Goal: Task Accomplishment & Management: Use online tool/utility

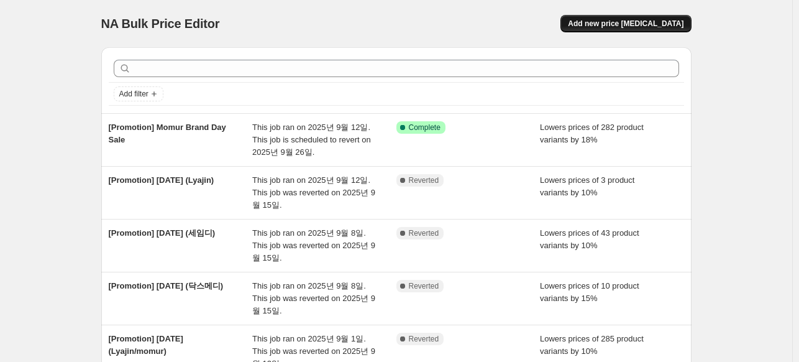
click at [615, 24] on span "Add new price [MEDICAL_DATA]" at bounding box center [626, 24] width 116 height 10
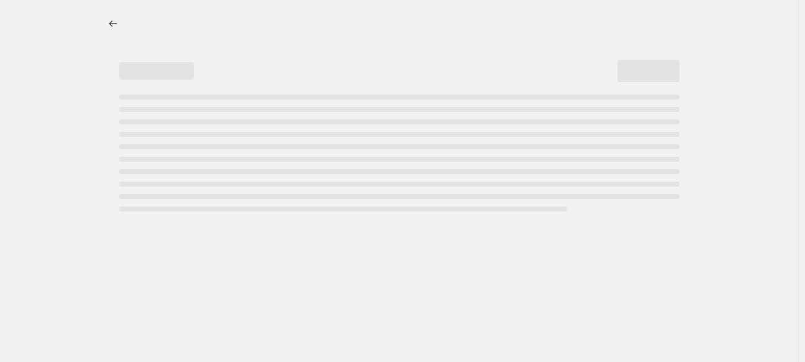
select select "percentage"
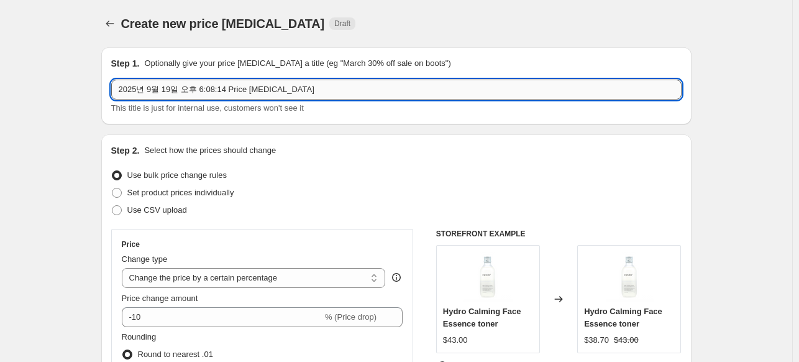
click at [215, 91] on input "2025년 9월 19일 오후 6:08:14 Price [MEDICAL_DATA]" at bounding box center [396, 90] width 570 height 20
click at [216, 91] on input "2025년 9월 19일 오후 6:08:14 Price [MEDICAL_DATA]" at bounding box center [396, 90] width 570 height 20
type input "ㅡ"
type input "p"
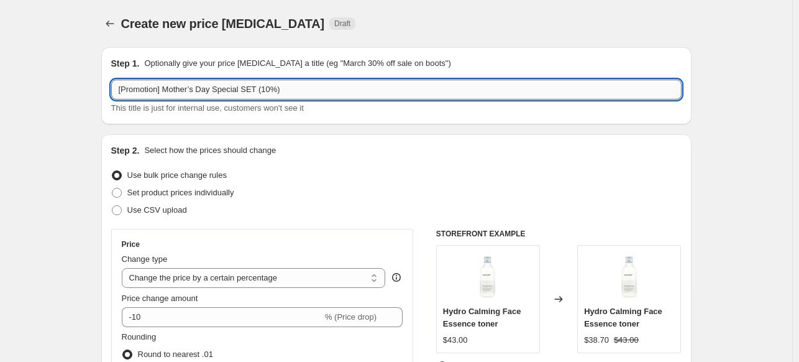
drag, startPoint x: 168, startPoint y: 89, endPoint x: 330, endPoint y: 92, distance: 161.5
click at [330, 92] on input "[Promotion] Mother’s Day Special SET (10%)" at bounding box center [396, 90] width 570 height 20
type input "[Promotion] Melixar (10%)"
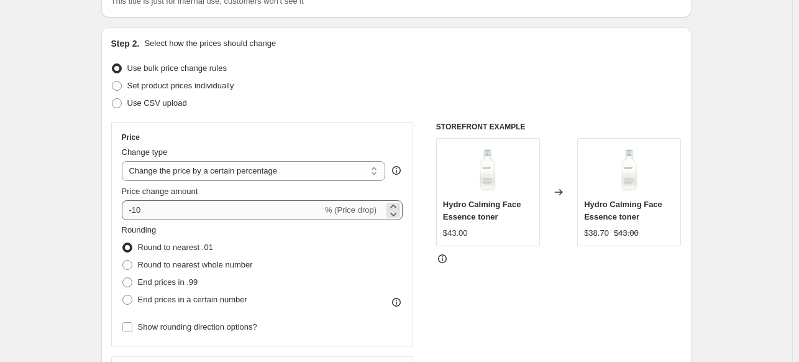
scroll to position [186, 0]
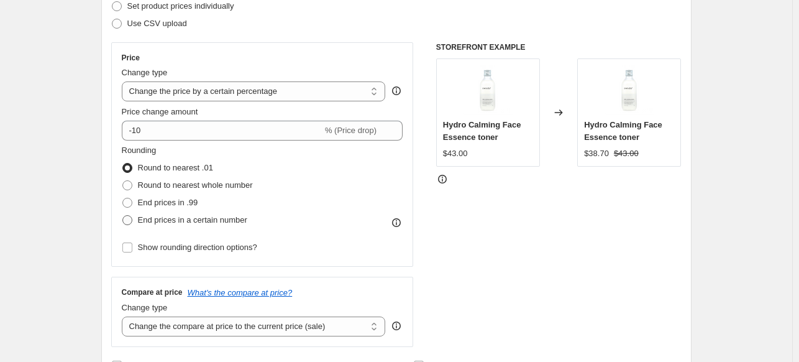
click at [130, 217] on span at bounding box center [127, 220] width 10 height 10
click at [123, 216] on input "End prices in a certain number" at bounding box center [122, 215] width 1 height 1
radio input "true"
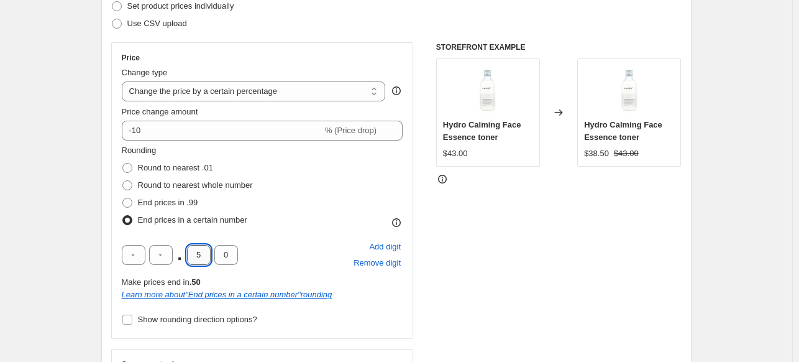
click at [199, 252] on input "5" at bounding box center [199, 255] width 24 height 20
click at [568, 238] on div "STOREFRONT EXAMPLE Hydro Calming Face Essence toner $43.00 Changed to Hydro Cal…" at bounding box center [558, 230] width 245 height 376
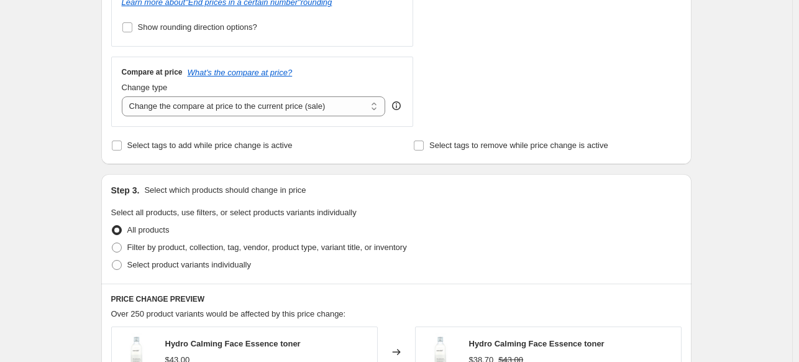
scroll to position [497, 0]
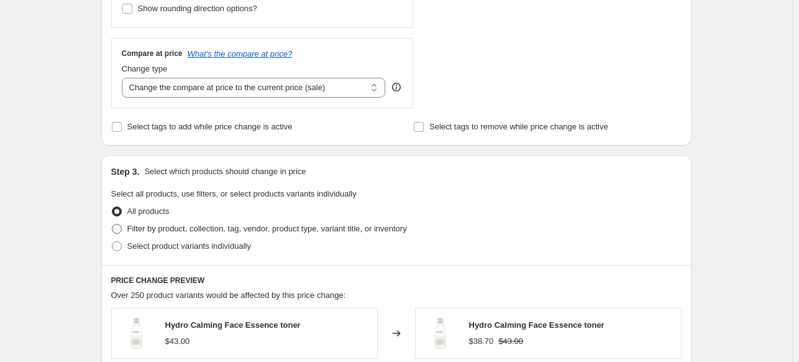
click at [180, 231] on span "Filter by product, collection, tag, vendor, product type, variant title, or inv…" at bounding box center [267, 228] width 280 height 9
click at [112, 224] on input "Filter by product, collection, tag, vendor, product type, variant title, or inv…" at bounding box center [112, 224] width 1 height 1
radio input "true"
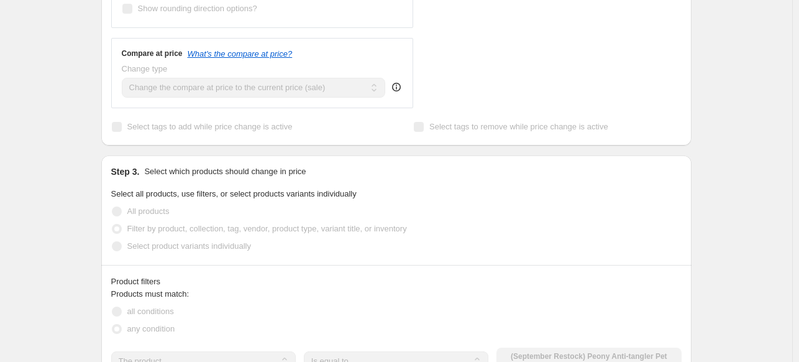
click at [477, 189] on fieldset "Select all products, use filters, or select products variants individually All …" at bounding box center [396, 221] width 570 height 67
click at [528, 200] on fieldset "Select all products, use filters, or select products variants individually All …" at bounding box center [396, 221] width 570 height 67
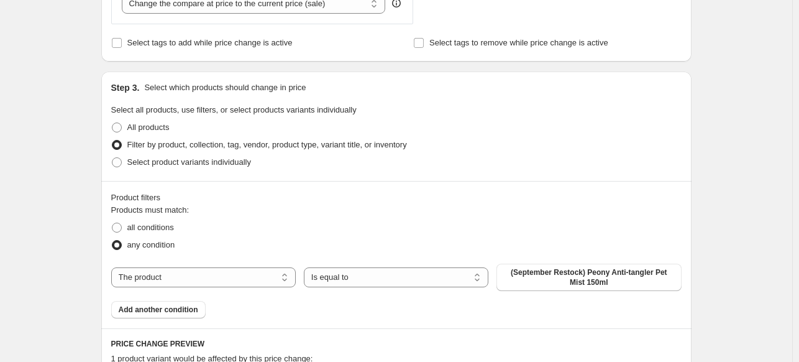
scroll to position [683, 0]
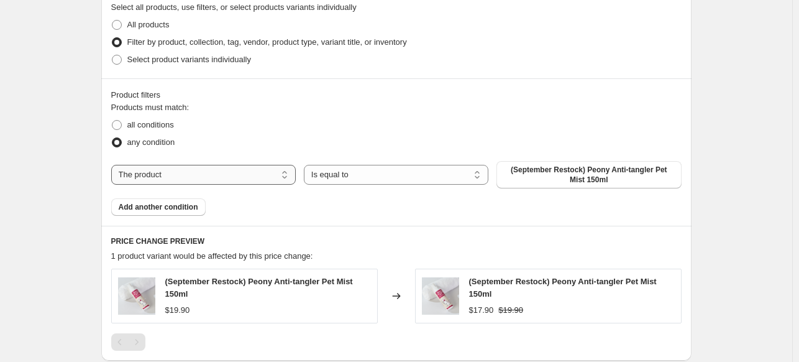
click at [241, 173] on select "The product The product's collection The product's tag The product's vendor The…" at bounding box center [203, 175] width 184 height 20
select select "vendor"
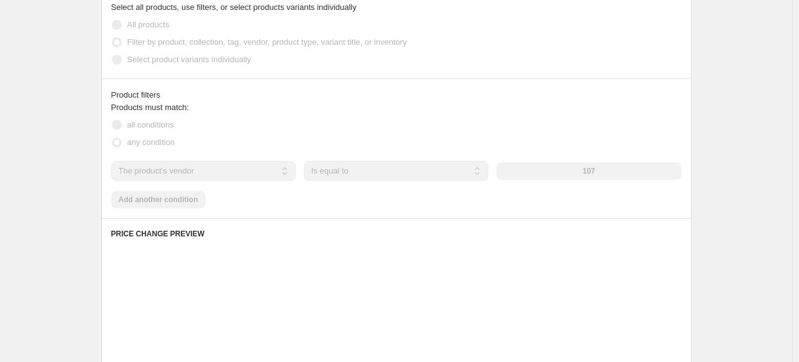
click at [572, 173] on div "107" at bounding box center [588, 170] width 184 height 17
click at [591, 171] on div "107" at bounding box center [588, 170] width 184 height 17
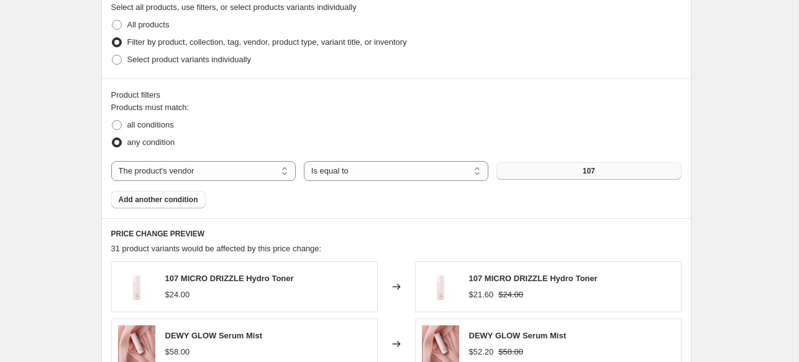
click at [595, 175] on span "107" at bounding box center [589, 171] width 12 height 10
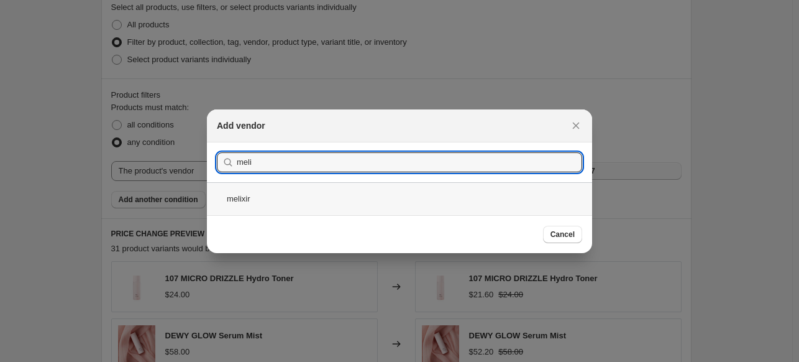
type input "meli"
click at [284, 197] on div "melixir" at bounding box center [399, 198] width 385 height 33
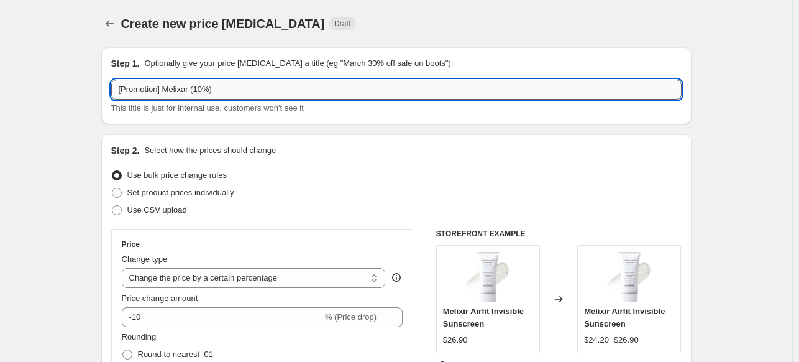
click at [188, 91] on input "[Promotion] Melixar (10%)" at bounding box center [396, 90] width 570 height 20
type input "[Promotion] Melixir (10%)"
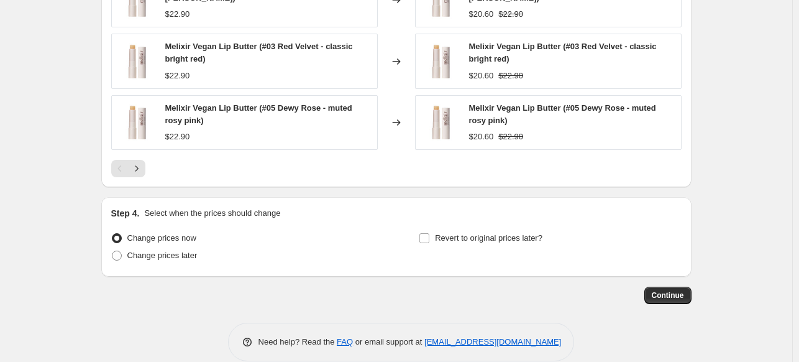
scroll to position [1103, 0]
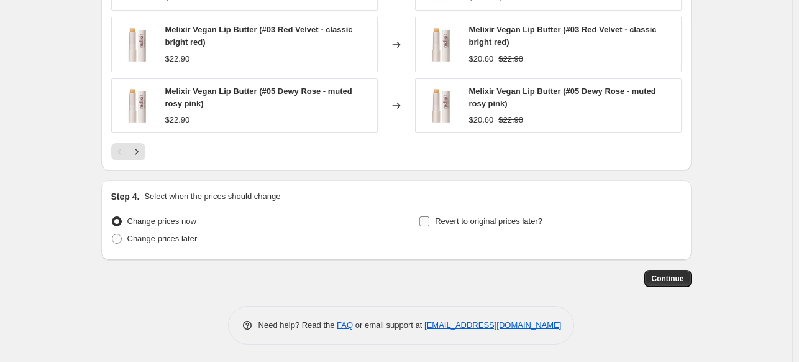
click at [447, 221] on span "Revert to original prices later?" at bounding box center [488, 220] width 107 height 9
click at [429, 221] on input "Revert to original prices later?" at bounding box center [424, 221] width 10 height 10
checkbox input "true"
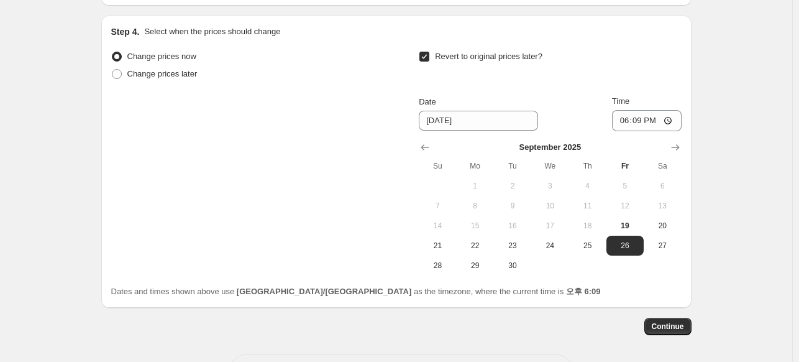
scroll to position [1289, 0]
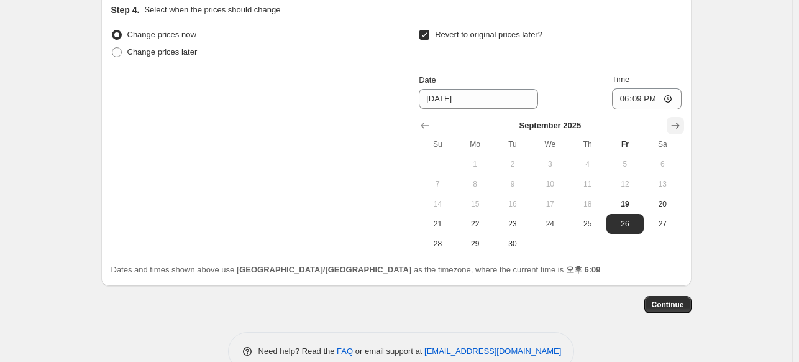
click at [676, 121] on icon "Show next month, October 2025" at bounding box center [675, 125] width 12 height 12
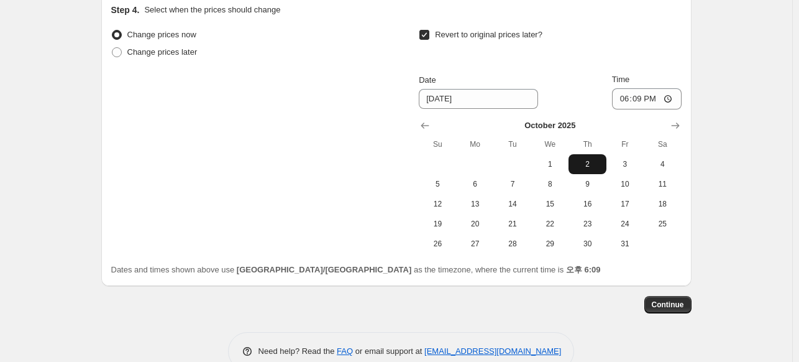
click at [588, 160] on span "2" at bounding box center [586, 164] width 27 height 10
click at [632, 170] on button "3" at bounding box center [624, 164] width 37 height 20
type input "[DATE]"
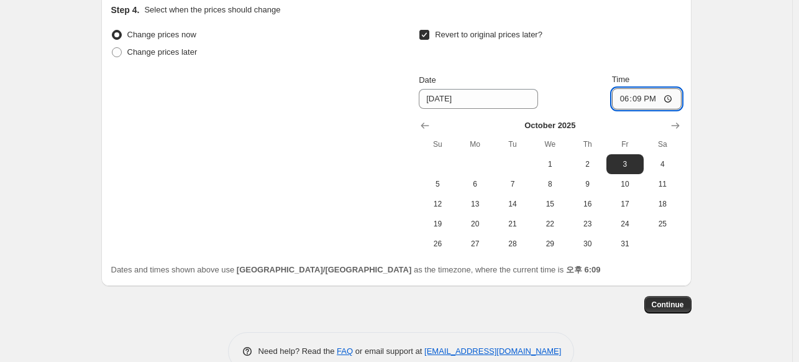
click at [646, 101] on input "18:09" at bounding box center [647, 98] width 70 height 21
type input "17:00"
click at [680, 305] on span "Continue" at bounding box center [668, 304] width 32 height 10
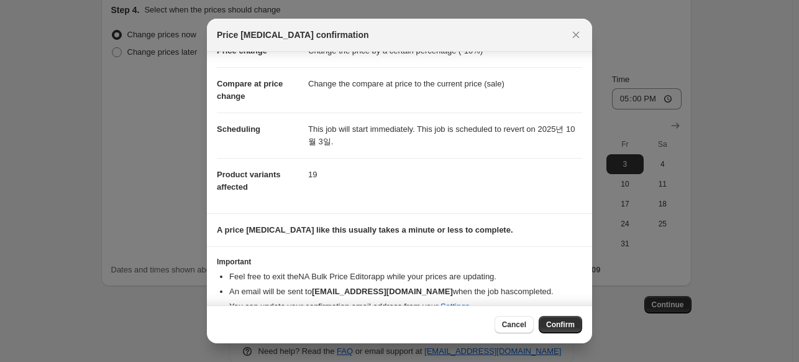
scroll to position [58, 0]
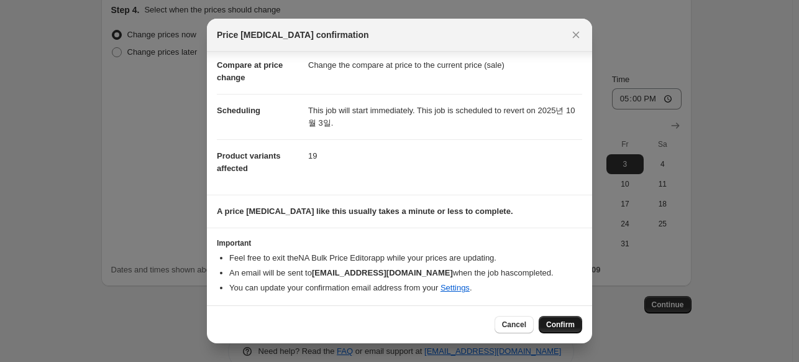
click at [566, 324] on span "Confirm" at bounding box center [560, 324] width 29 height 10
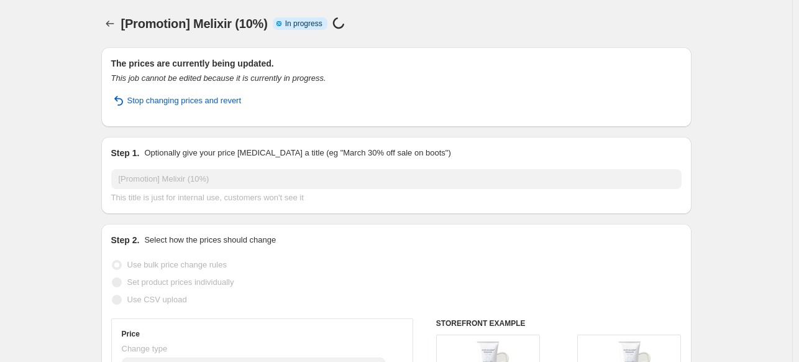
select select "percentage"
select select "vendor"
